Goal: Task Accomplishment & Management: Manage account settings

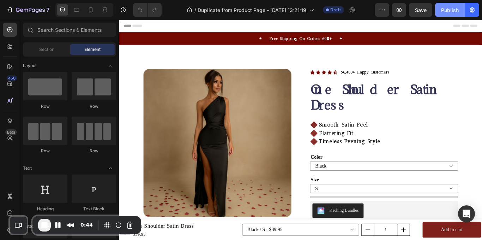
click at [445, 9] on div "Publish" at bounding box center [450, 9] width 18 height 7
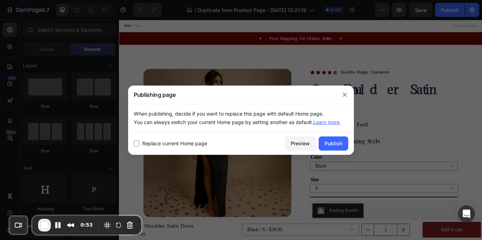
click at [169, 148] on div "Replace current Home page Preview Publish" at bounding box center [241, 143] width 226 height 23
click at [176, 144] on span "Replace current Home page" at bounding box center [174, 143] width 65 height 8
checkbox input "true"
click at [326, 146] on div "Publish" at bounding box center [334, 143] width 18 height 7
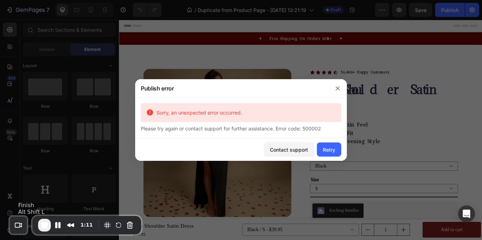
click at [43, 227] on span "End Recording" at bounding box center [44, 225] width 8 height 8
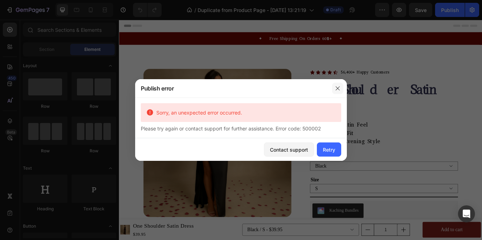
click at [338, 92] on button "button" at bounding box center [337, 88] width 11 height 11
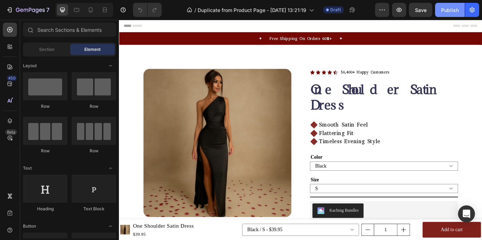
click at [443, 13] on div "Publish" at bounding box center [450, 9] width 18 height 7
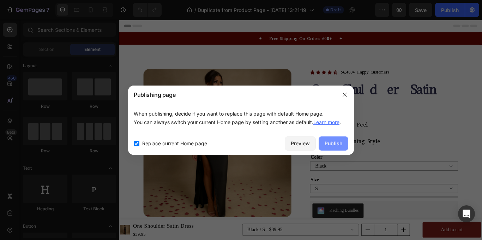
click at [324, 138] on button "Publish" at bounding box center [334, 143] width 30 height 14
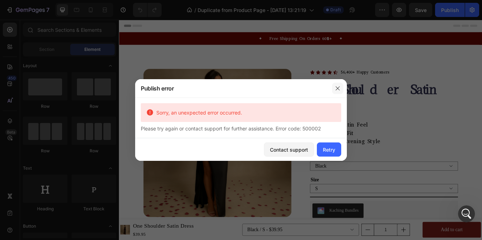
click at [337, 90] on icon "button" at bounding box center [338, 88] width 6 height 6
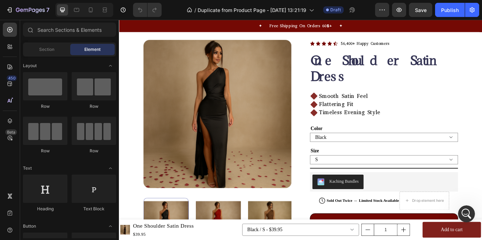
scroll to position [50, 0]
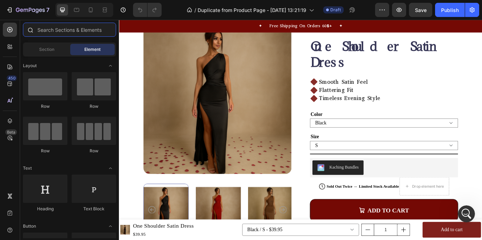
click at [65, 28] on input "text" at bounding box center [69, 30] width 93 height 14
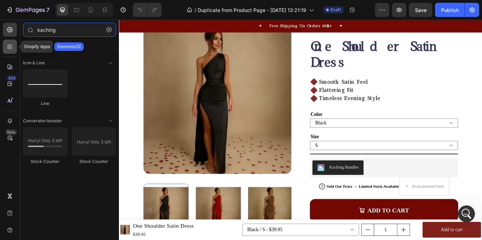
type input "kaching"
click at [13, 51] on div at bounding box center [10, 47] width 14 height 14
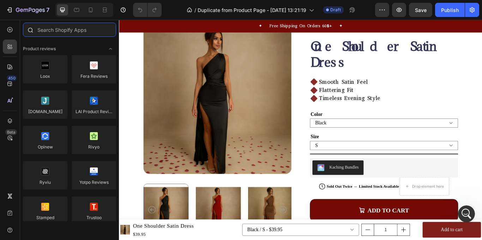
click at [73, 31] on input "text" at bounding box center [69, 30] width 93 height 14
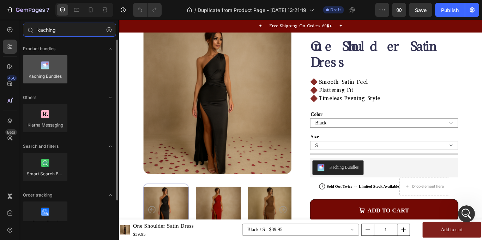
type input "kaching"
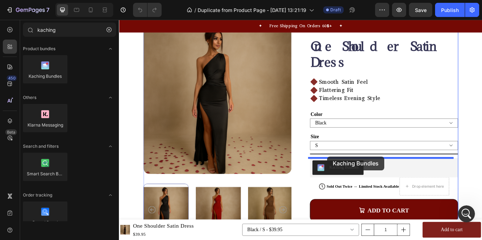
drag, startPoint x: 160, startPoint y: 93, endPoint x: 363, endPoint y: 180, distance: 221.5
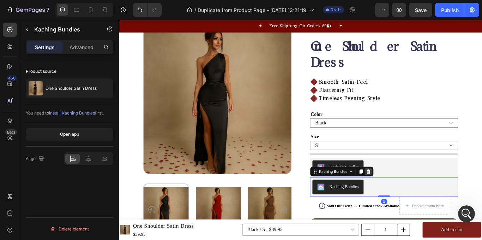
click at [410, 195] on icon at bounding box center [410, 197] width 6 height 6
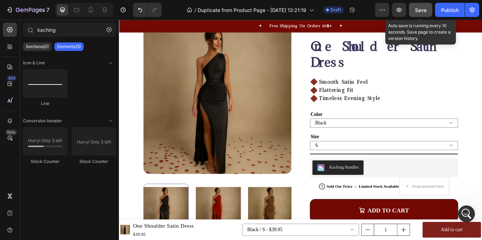
click at [420, 14] on button "Save" at bounding box center [420, 10] width 23 height 14
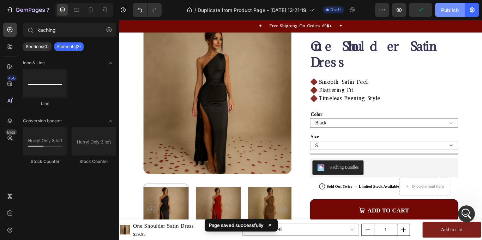
click at [456, 13] on div "Publish" at bounding box center [450, 9] width 18 height 7
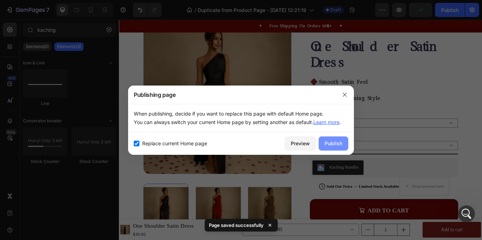
click at [326, 140] on div "Publish" at bounding box center [334, 143] width 18 height 7
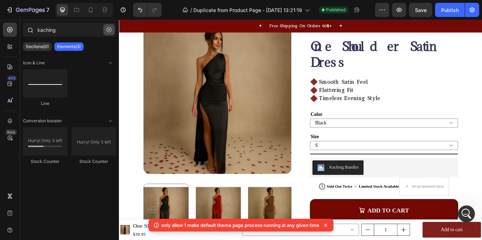
click at [109, 26] on button "button" at bounding box center [108, 29] width 11 height 11
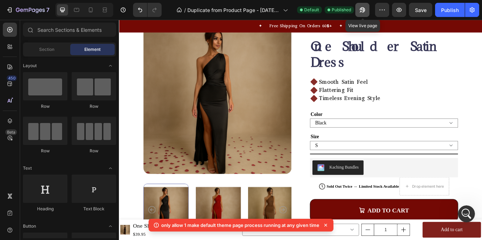
click at [360, 6] on button "button" at bounding box center [363, 10] width 14 height 14
